Goal: Information Seeking & Learning: Learn about a topic

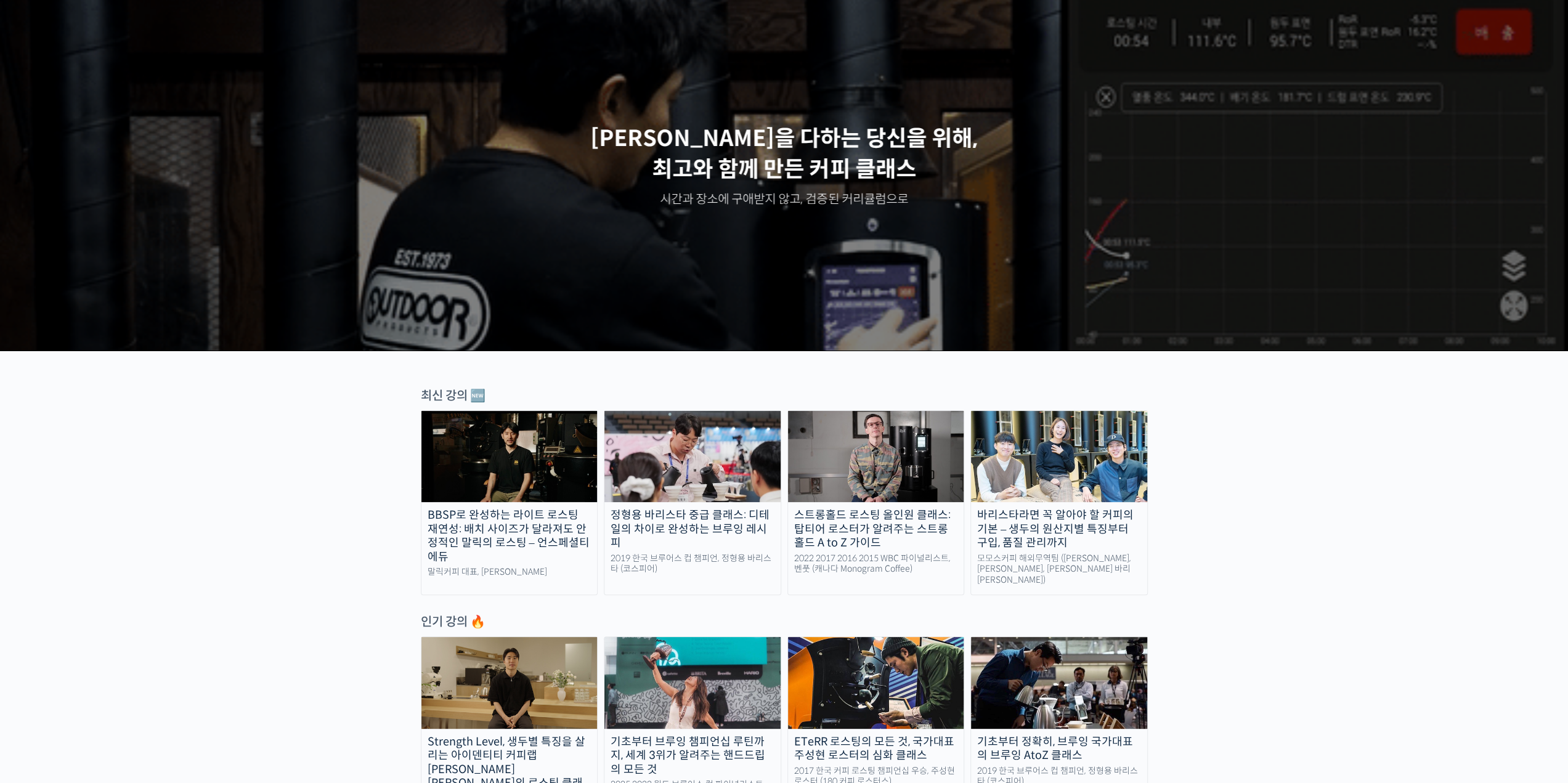
scroll to position [246, 0]
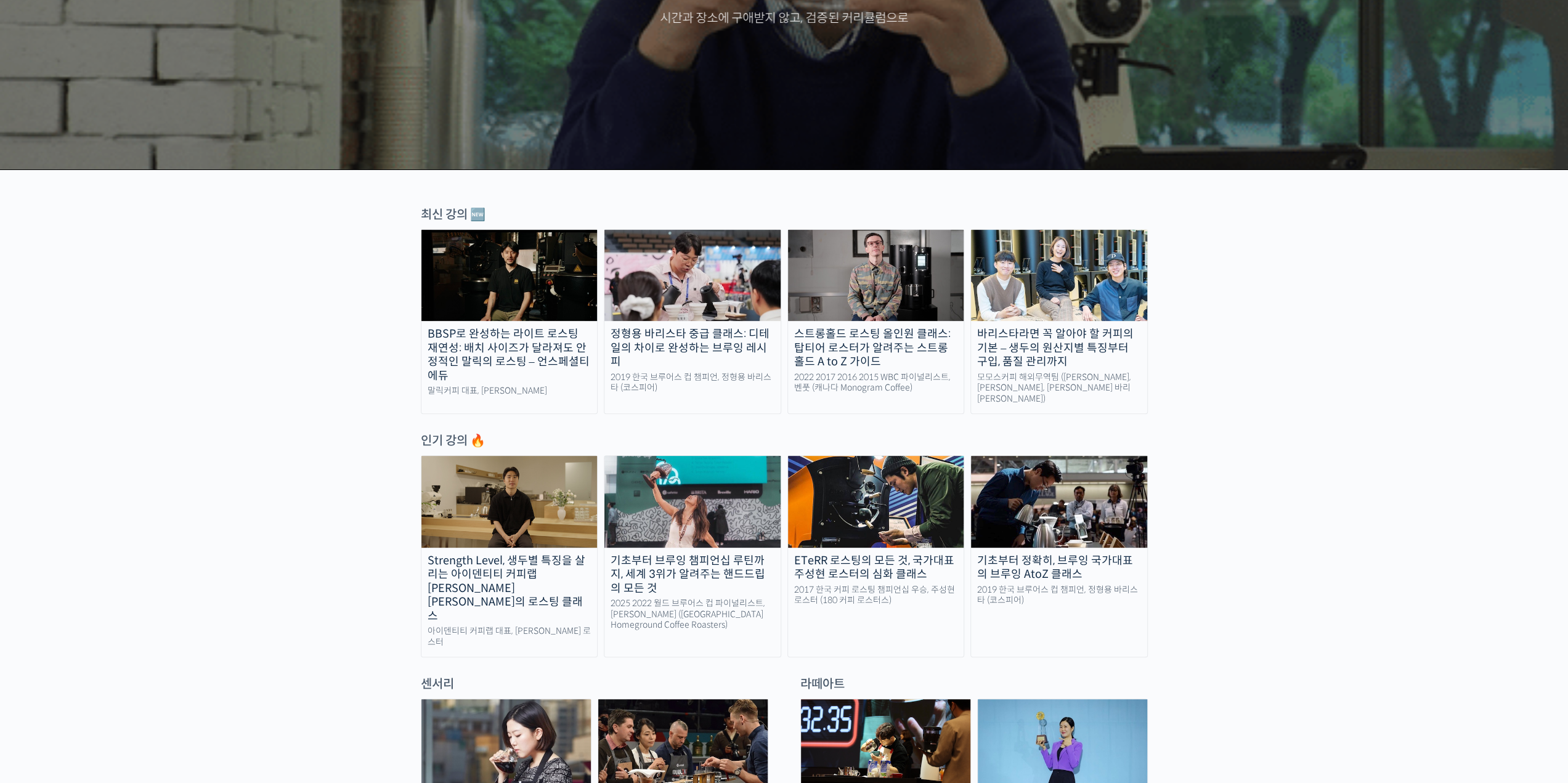
click at [1077, 526] on img at bounding box center [1059, 501] width 176 height 91
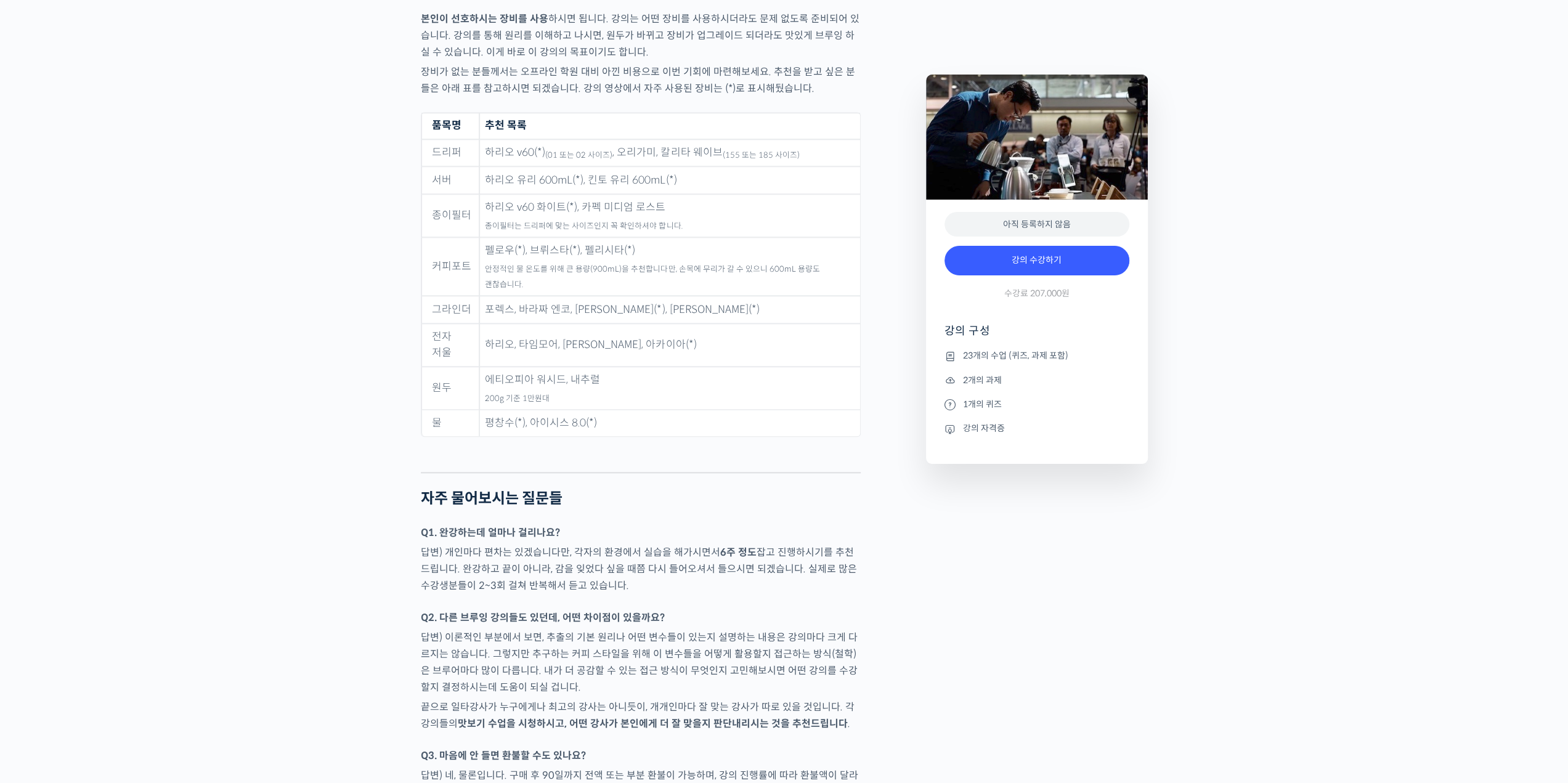
scroll to position [5938, 0]
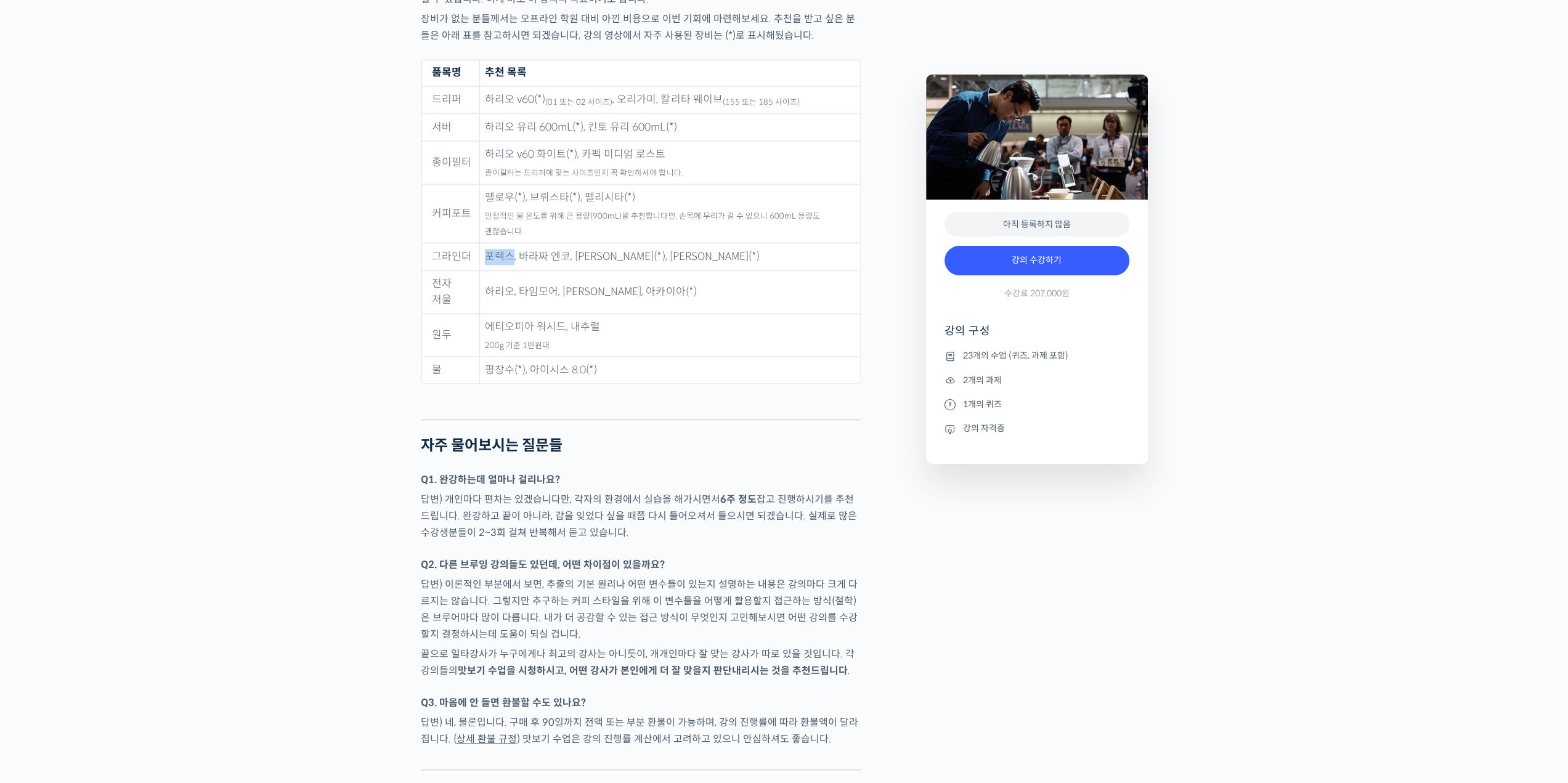
drag, startPoint x: 485, startPoint y: 229, endPoint x: 508, endPoint y: 230, distance: 23.0
click at [508, 243] on td "포렉스, 바라짜 엔코, 코만단테(*), 펠로우 오드(*)" at bounding box center [670, 256] width 381 height 28
copy td "포렉스"
click at [525, 243] on td "포렉스, 바라짜 엔코, 코만단테(*), 펠로우 오드(*)" at bounding box center [670, 256] width 381 height 28
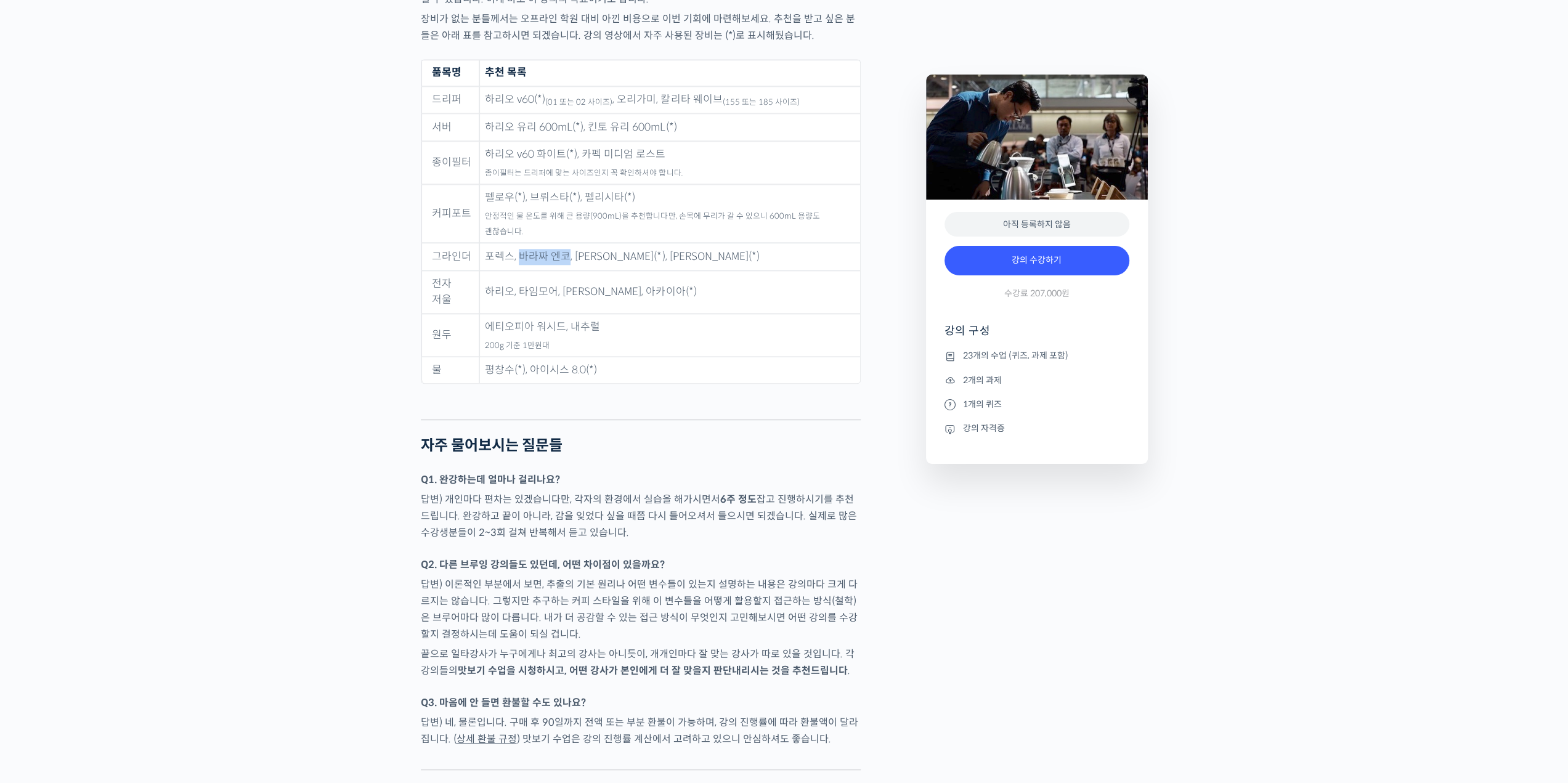
click at [547, 243] on td "포렉스, 바라짜 엔코, 코만단테(*), 펠로우 오드(*)" at bounding box center [670, 256] width 381 height 28
copy td "바라짜 엔코"
click at [631, 243] on td "포렉스, 바라짜 엔코, 코만단테(*), 펠로우 오드(*)" at bounding box center [670, 256] width 381 height 28
drag, startPoint x: 631, startPoint y: 231, endPoint x: 656, endPoint y: 231, distance: 25.0
click at [632, 243] on td "포렉스, 바라짜 엔코, 코만단테(*), 펠로우 오드(*)" at bounding box center [670, 256] width 381 height 28
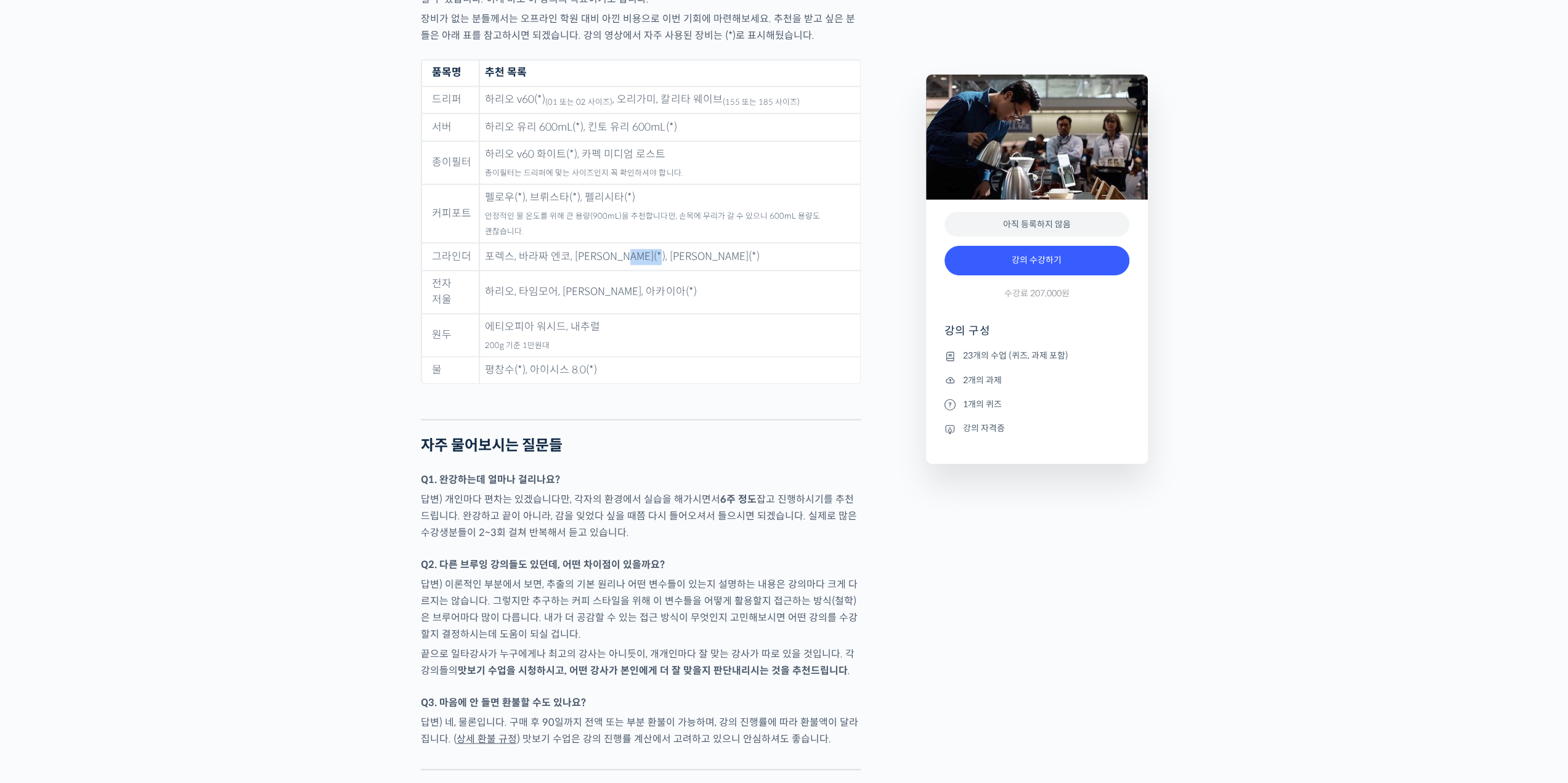
click at [661, 243] on td "포렉스, 바라짜 엔코, 코만단테(*), 펠로우 오드(*)" at bounding box center [670, 256] width 381 height 28
copy td "펠로우 오드"
